Goal: Use online tool/utility: Utilize a website feature to perform a specific function

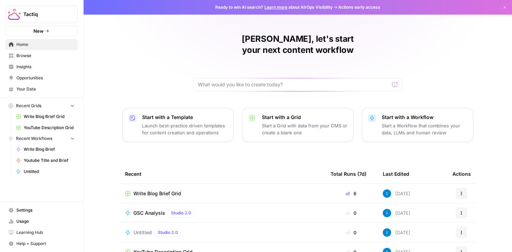
click at [157, 190] on span "Write Blog Brief Grid" at bounding box center [157, 193] width 48 height 7
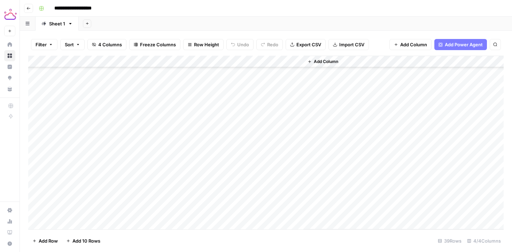
scroll to position [311, 0]
click at [78, 221] on div "Add Column" at bounding box center [266, 143] width 476 height 174
click at [87, 211] on div "Add Column" at bounding box center [266, 143] width 476 height 174
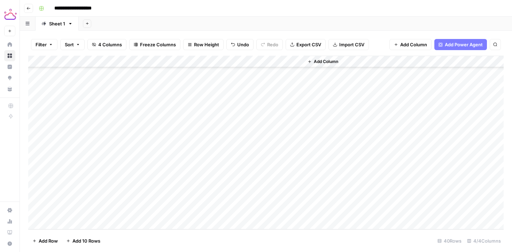
click at [87, 211] on div "Add Column" at bounding box center [266, 143] width 476 height 174
type textarea "**********"
click at [214, 211] on div "Add Column" at bounding box center [266, 143] width 476 height 174
click at [147, 212] on div "Add Column" at bounding box center [266, 143] width 476 height 174
click at [93, 226] on div "Add Column" at bounding box center [266, 143] width 476 height 174
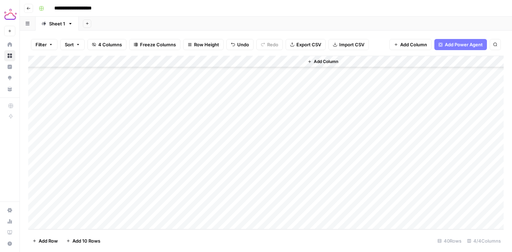
scroll to position [335, 0]
type textarea "**********"
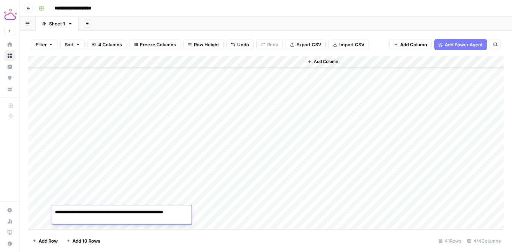
click at [218, 212] on div "Add Column" at bounding box center [266, 143] width 476 height 174
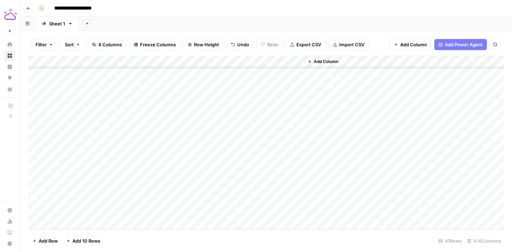
click at [147, 209] on div "Add Column" at bounding box center [266, 143] width 476 height 174
click at [234, 200] on div "Add Column" at bounding box center [266, 143] width 476 height 174
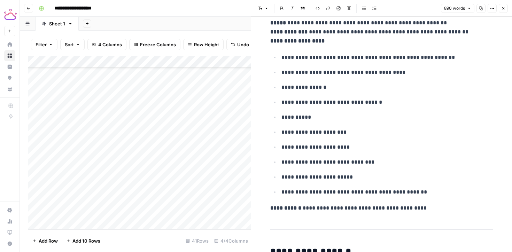
scroll to position [1087, 0]
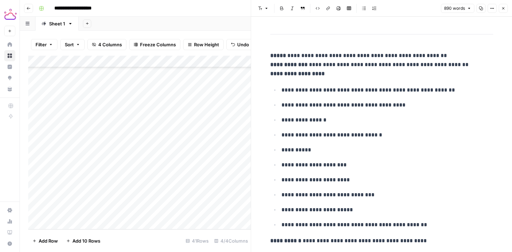
click at [101, 211] on div "Add Column" at bounding box center [139, 143] width 223 height 174
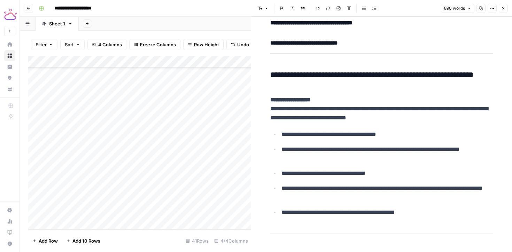
scroll to position [2052, 0]
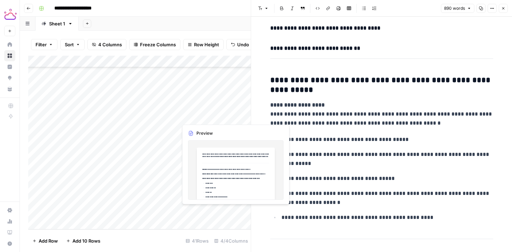
click at [206, 209] on div "Add Column" at bounding box center [139, 143] width 223 height 174
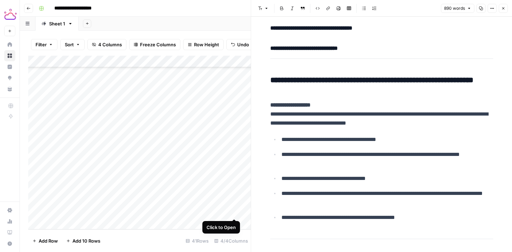
click at [235, 210] on div "Add Column" at bounding box center [139, 143] width 223 height 174
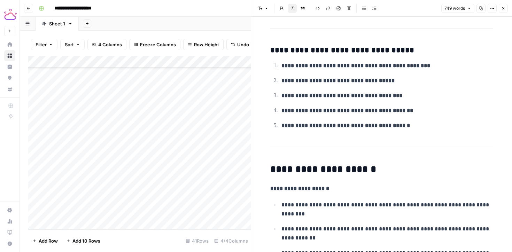
scroll to position [1418, 0]
